Goal: Navigation & Orientation: Find specific page/section

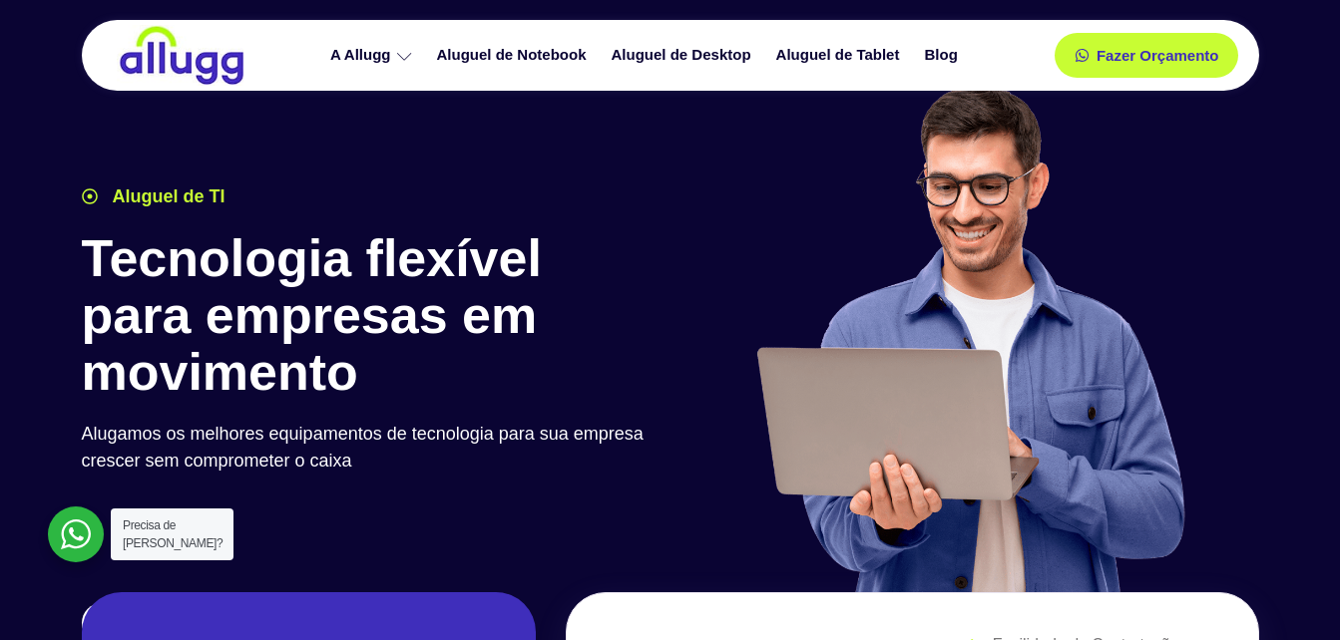
click at [68, 538] on div at bounding box center [76, 535] width 56 height 56
click at [1142, 68] on link "Fazer Orçamento" at bounding box center [1146, 55] width 166 height 41
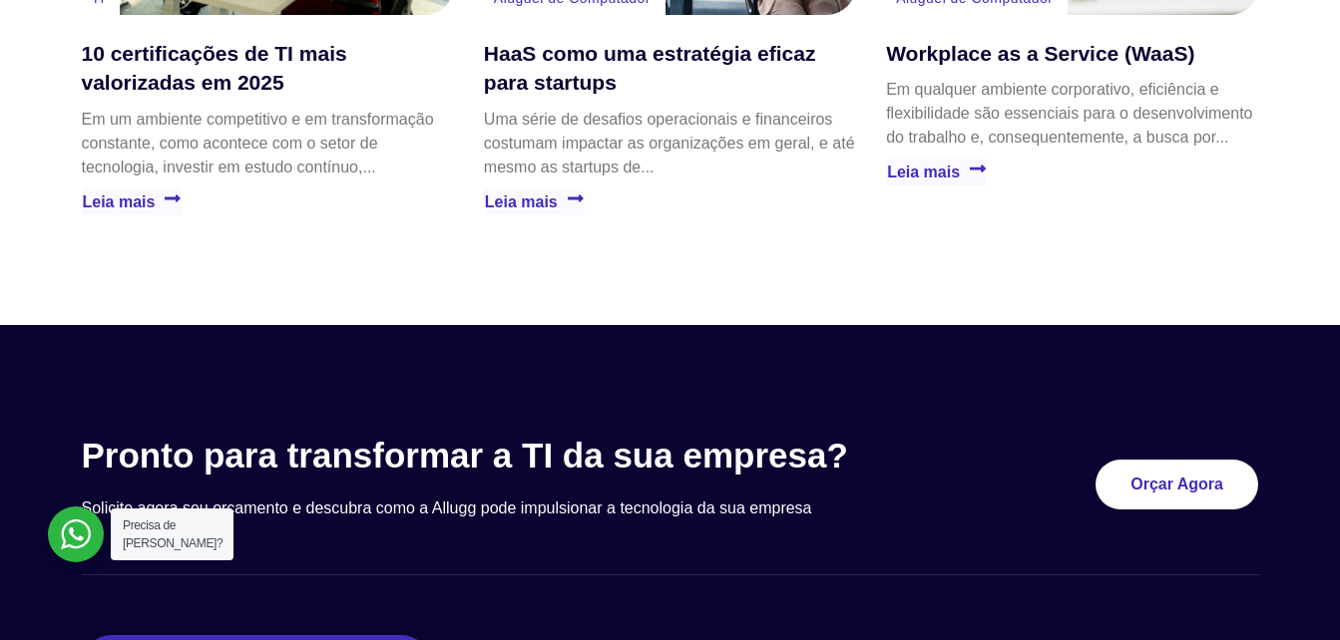
scroll to position [6009, 0]
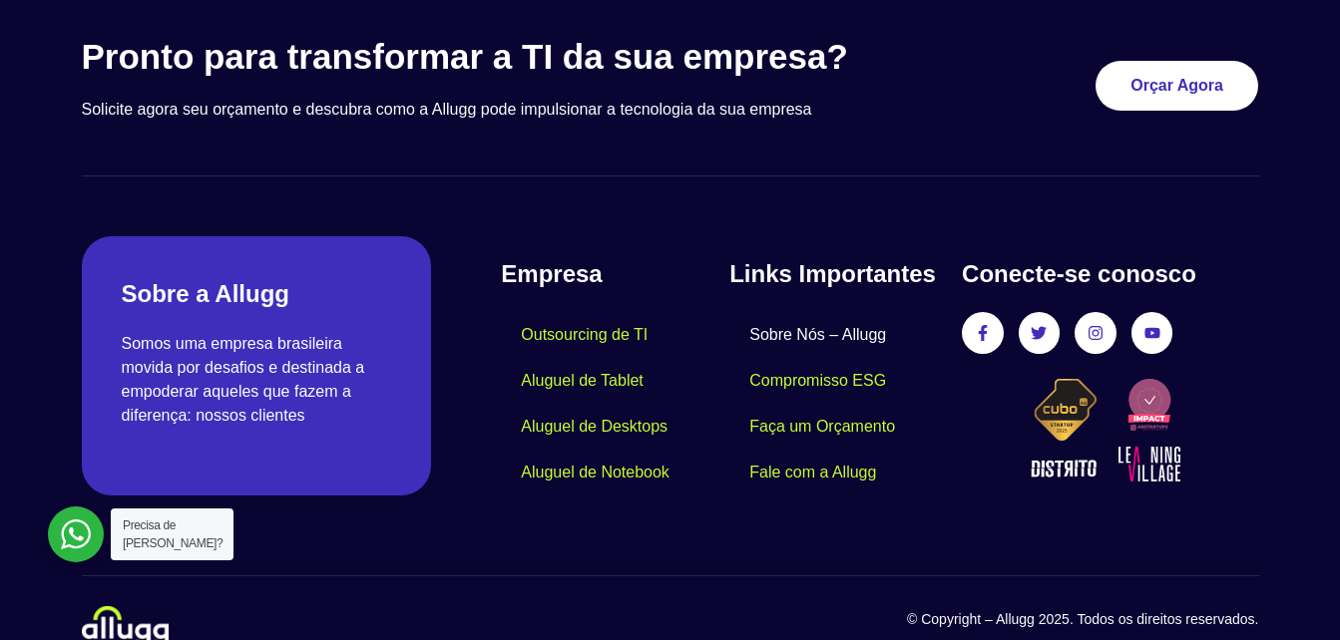
click at [793, 312] on link "Sobre Nós – Allugg" at bounding box center [817, 335] width 177 height 46
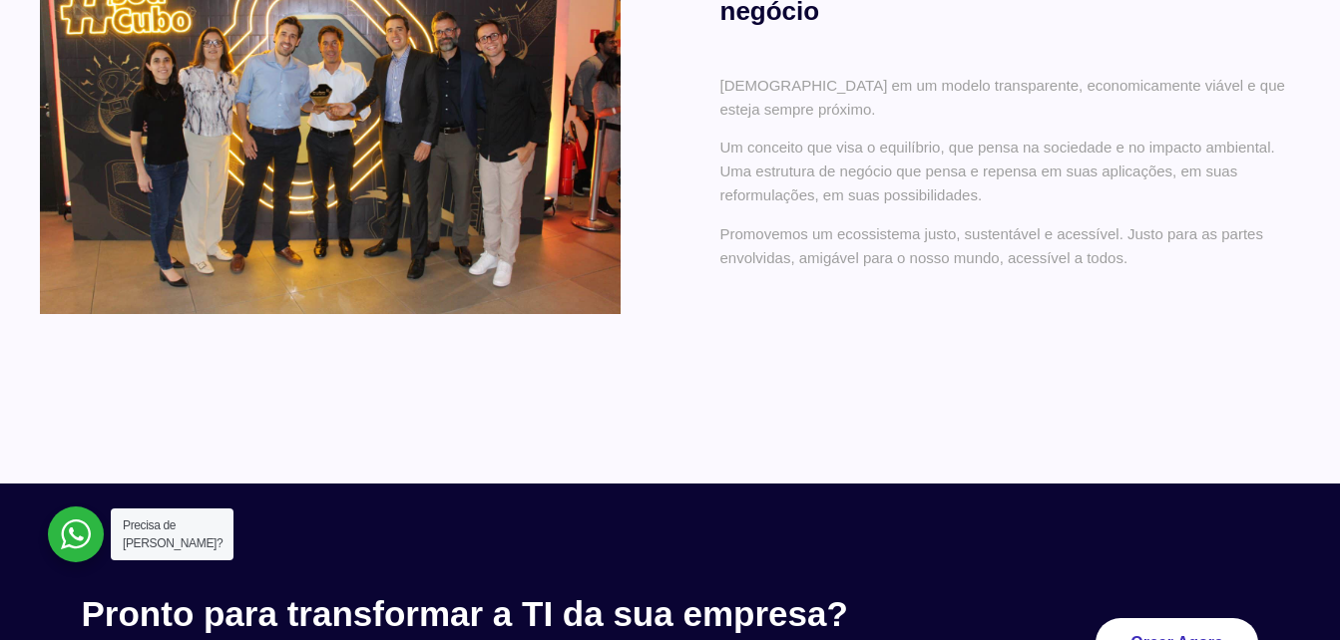
scroll to position [1384, 0]
